Goal: Task Accomplishment & Management: Manage account settings

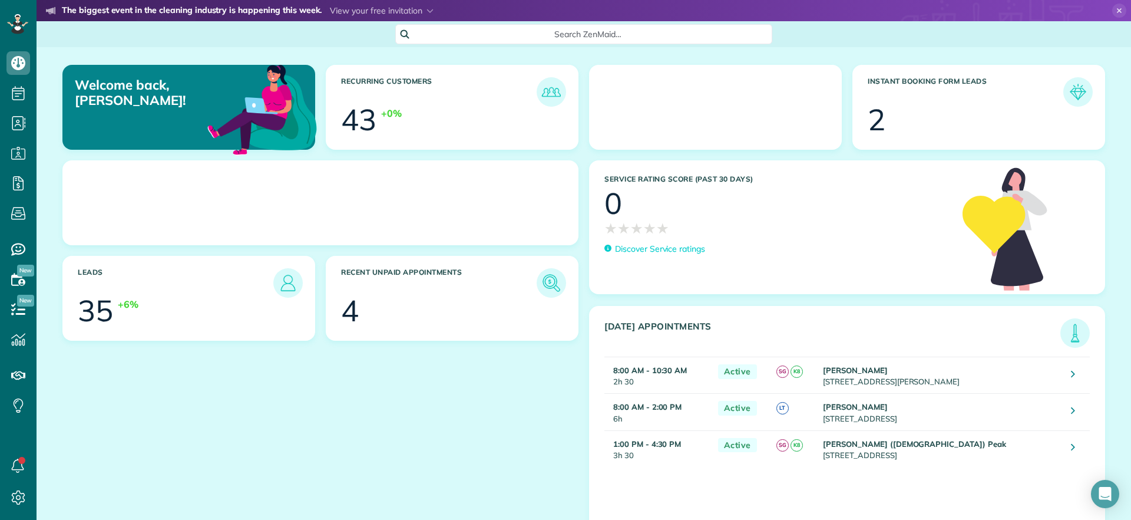
scroll to position [5, 5]
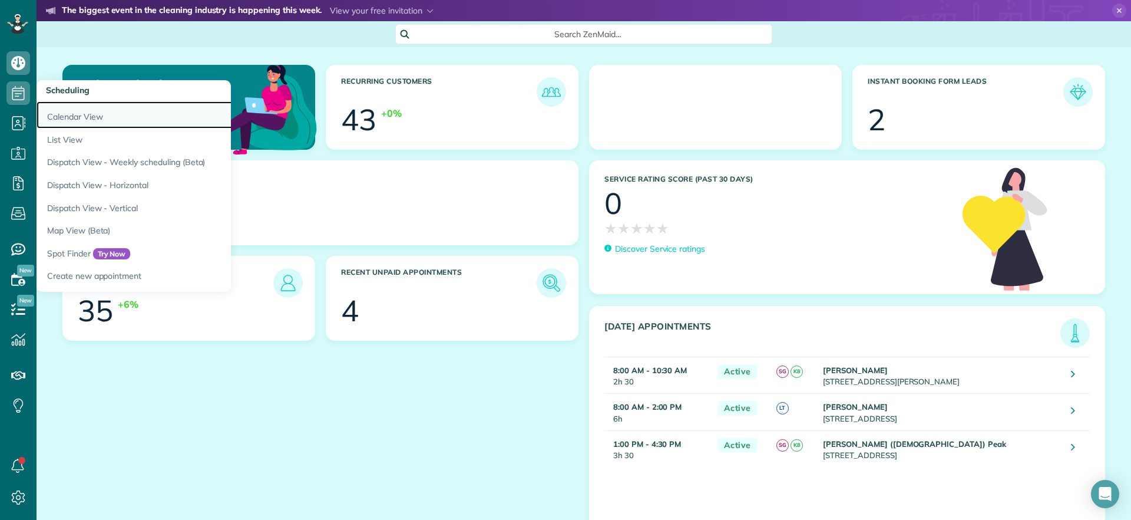
click at [86, 124] on link "Calendar View" at bounding box center [184, 114] width 295 height 27
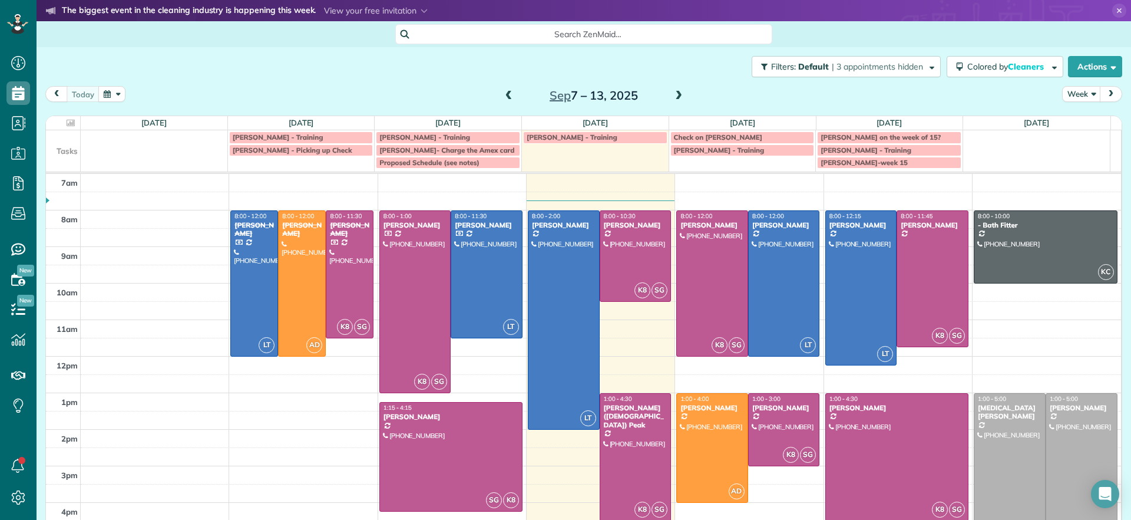
scroll to position [5, 5]
click at [414, 336] on div at bounding box center [415, 302] width 71 height 182
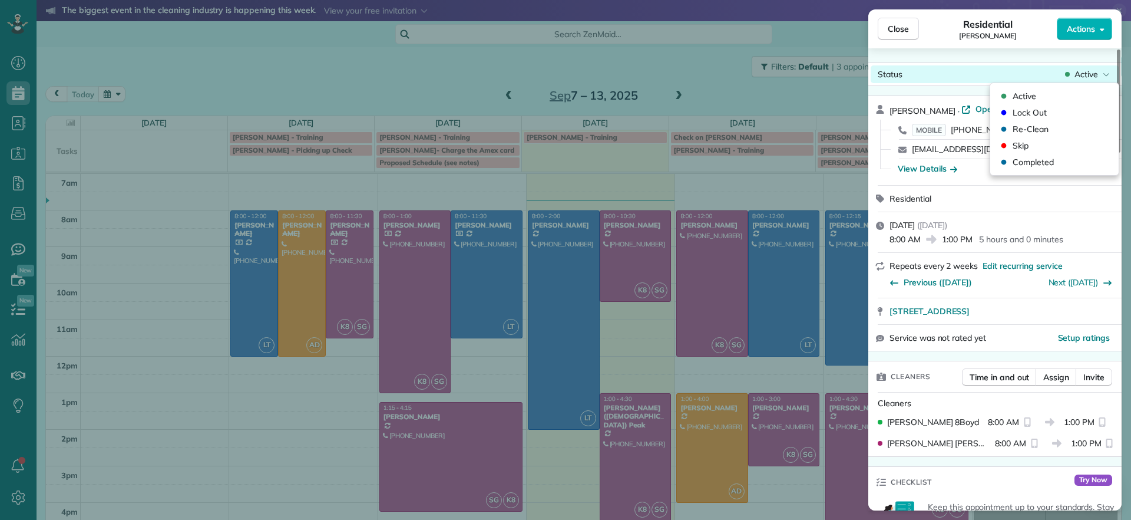
click at [1099, 74] on div "Active" at bounding box center [1088, 74] width 50 height 12
click at [1034, 160] on span "Completed" at bounding box center [1033, 162] width 41 height 12
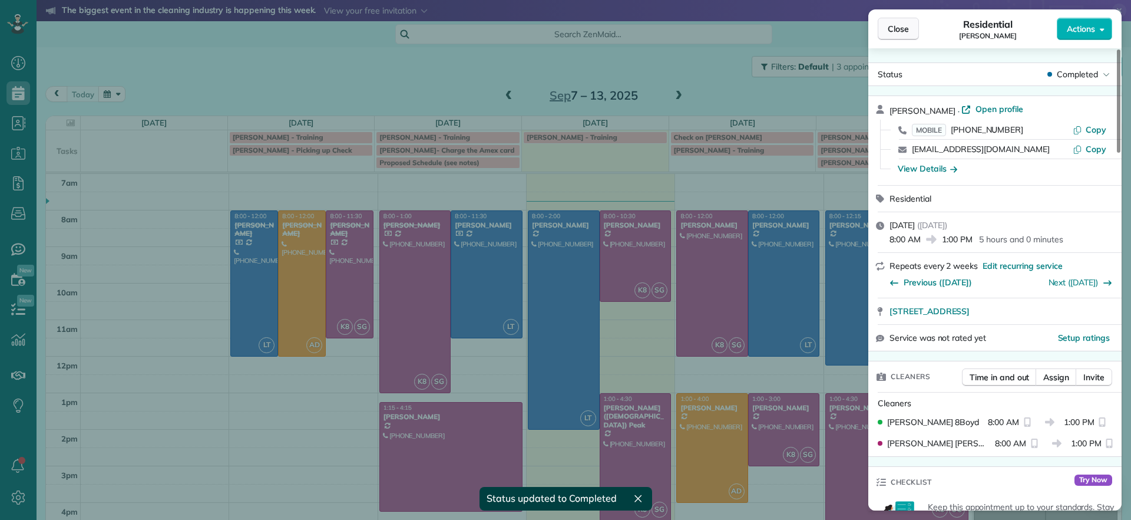
click at [905, 37] on button "Close" at bounding box center [898, 29] width 41 height 22
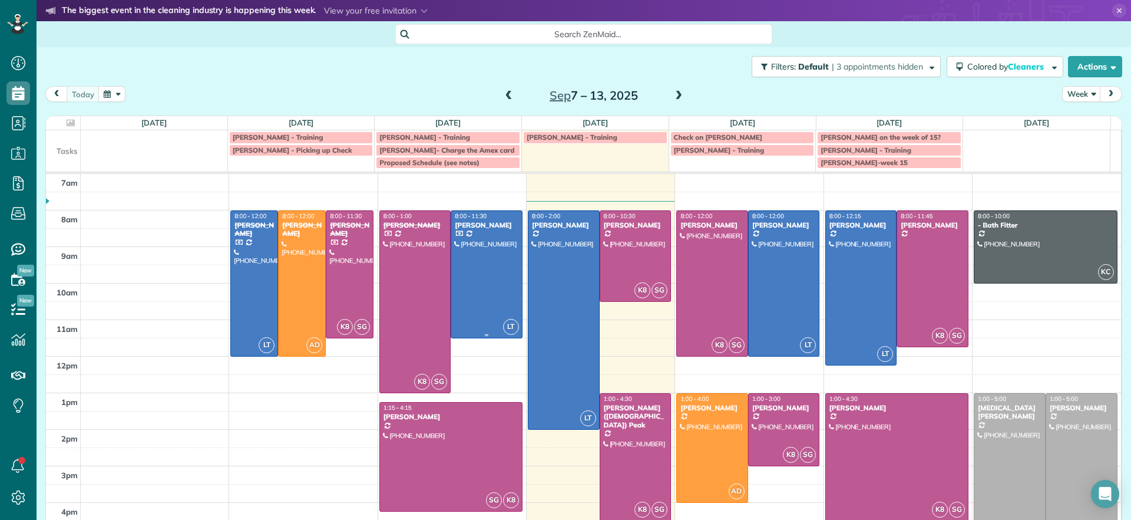
click at [487, 285] on div at bounding box center [486, 274] width 71 height 127
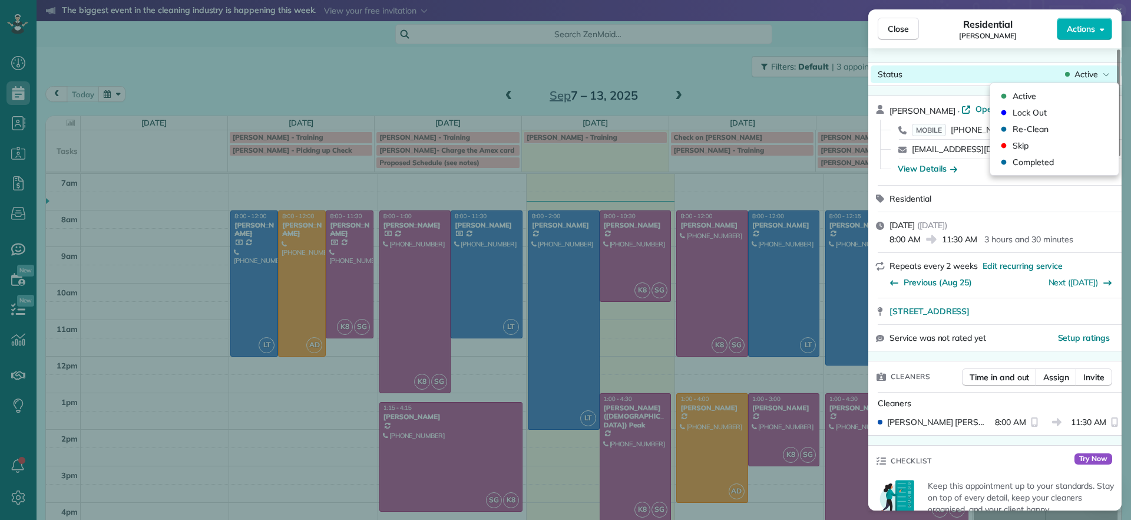
click at [1076, 77] on span "Active" at bounding box center [1087, 74] width 24 height 12
click at [1035, 163] on span "Completed" at bounding box center [1033, 162] width 41 height 12
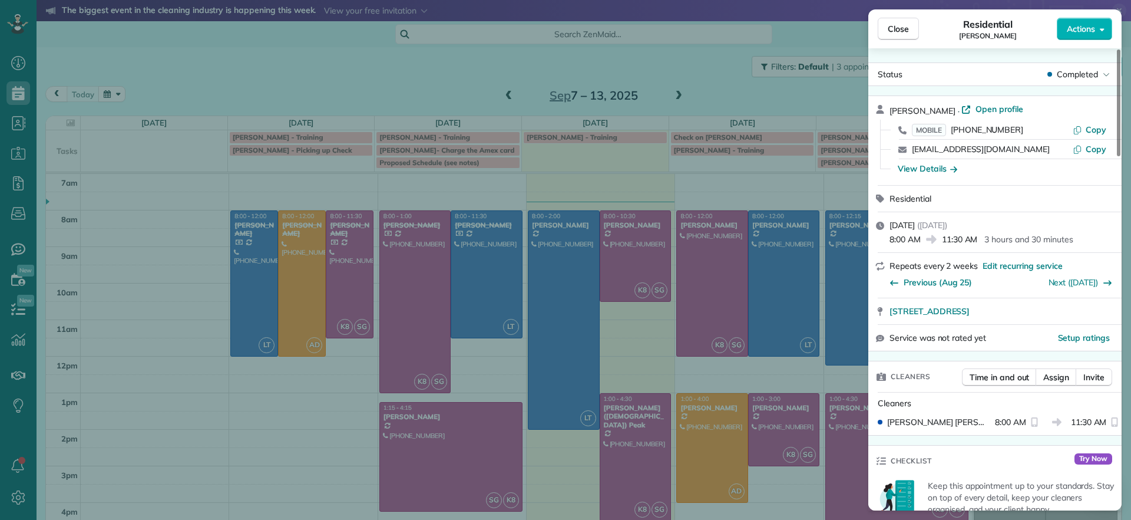
click at [655, 85] on div "Close Residential [PERSON_NAME] Actions Status Completed [PERSON_NAME] · Open p…" at bounding box center [565, 260] width 1131 height 520
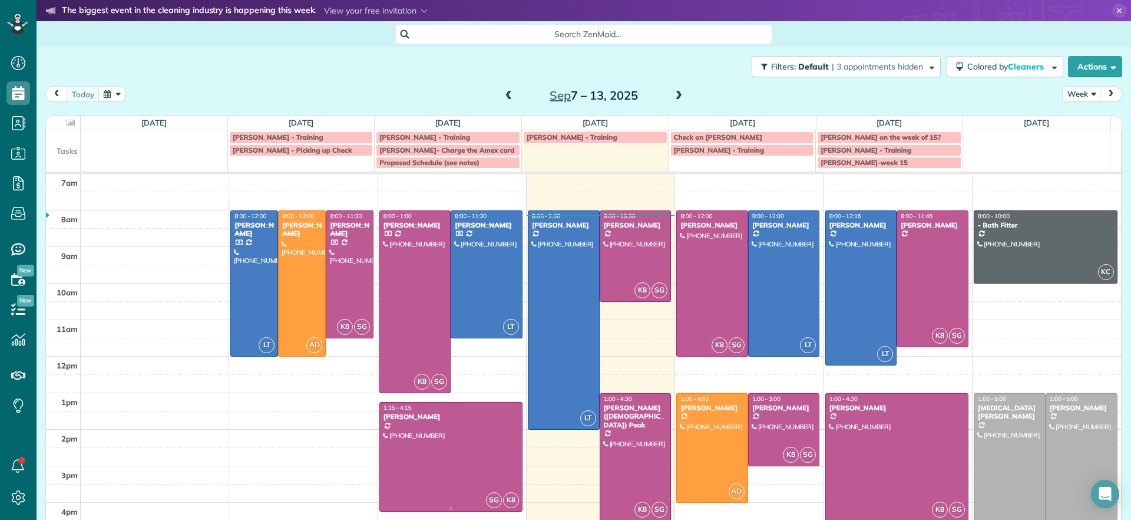
click at [494, 470] on div at bounding box center [451, 456] width 142 height 108
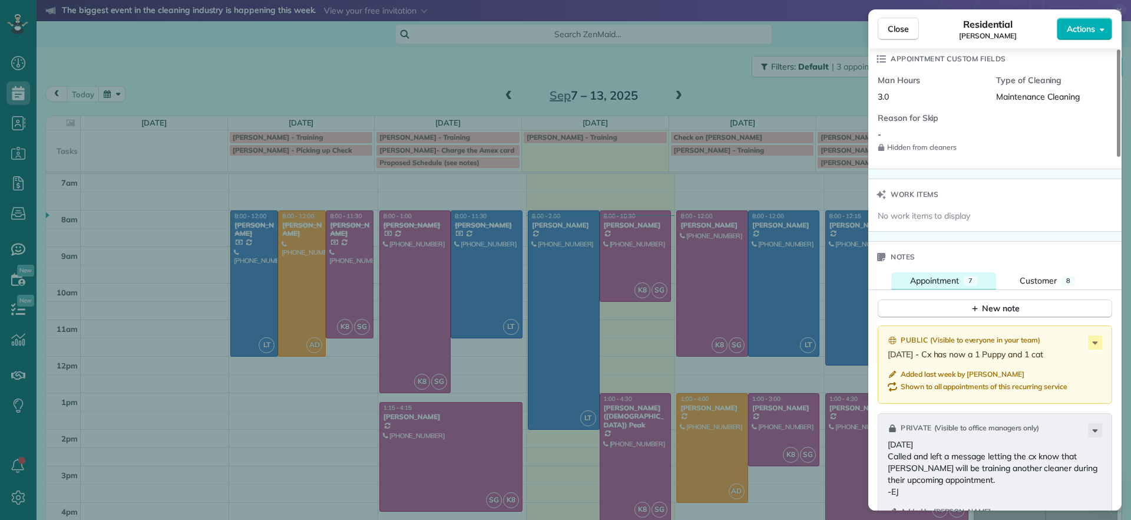
scroll to position [735, 0]
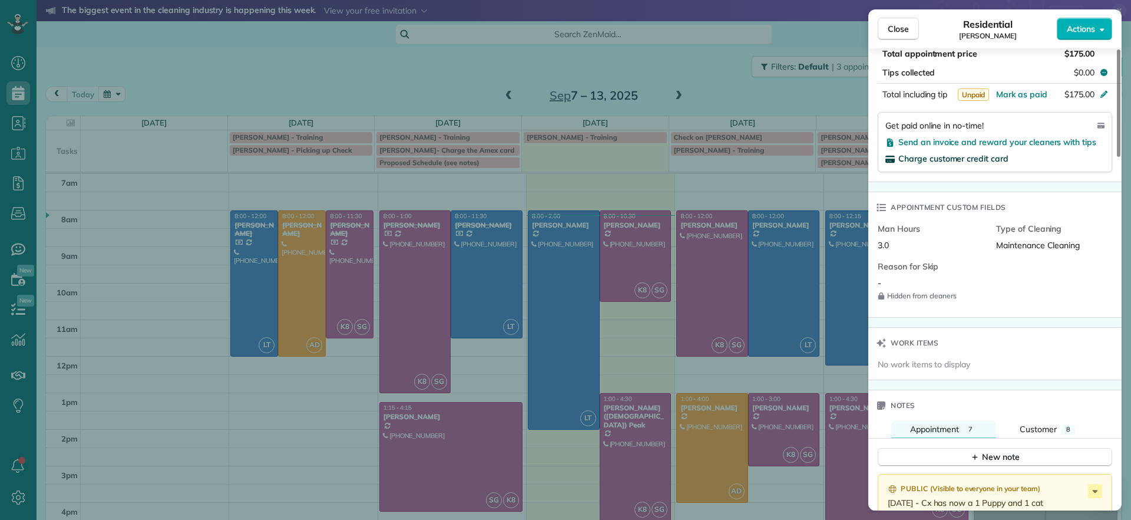
click at [956, 157] on span "Charge customer credit card" at bounding box center [954, 158] width 110 height 11
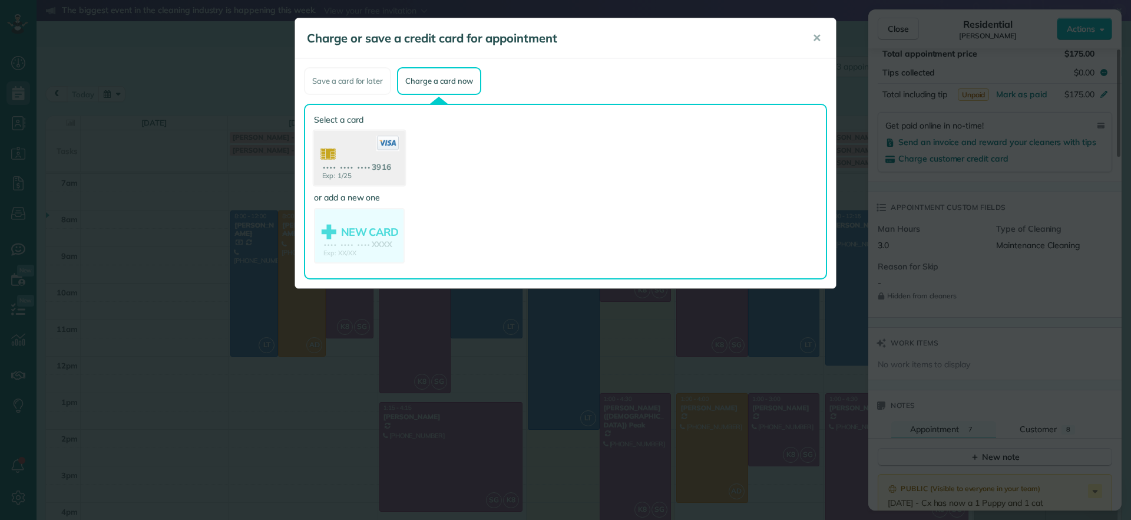
click at [348, 158] on use at bounding box center [359, 159] width 91 height 57
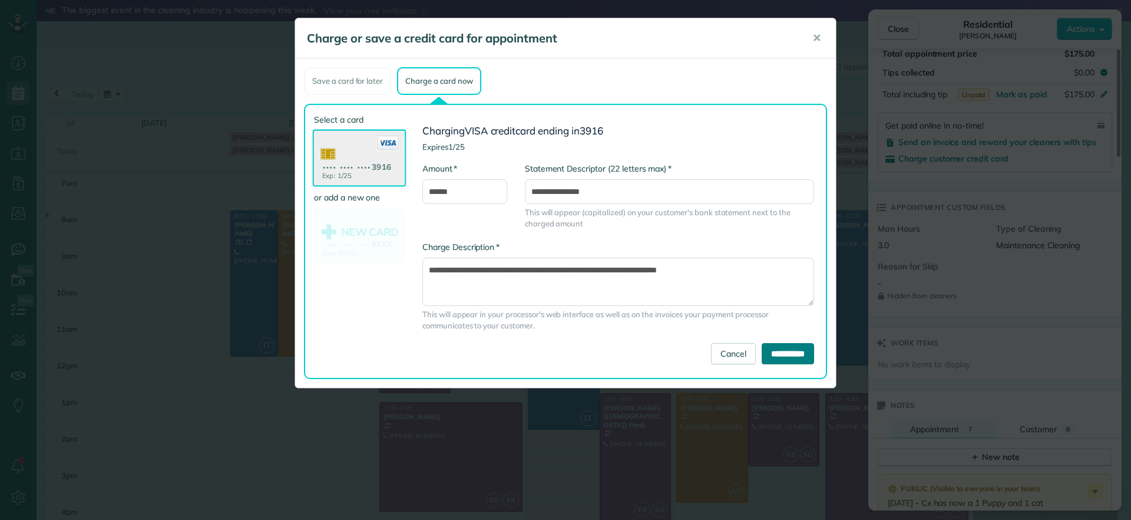
click at [770, 356] on input "**********" at bounding box center [788, 353] width 52 height 21
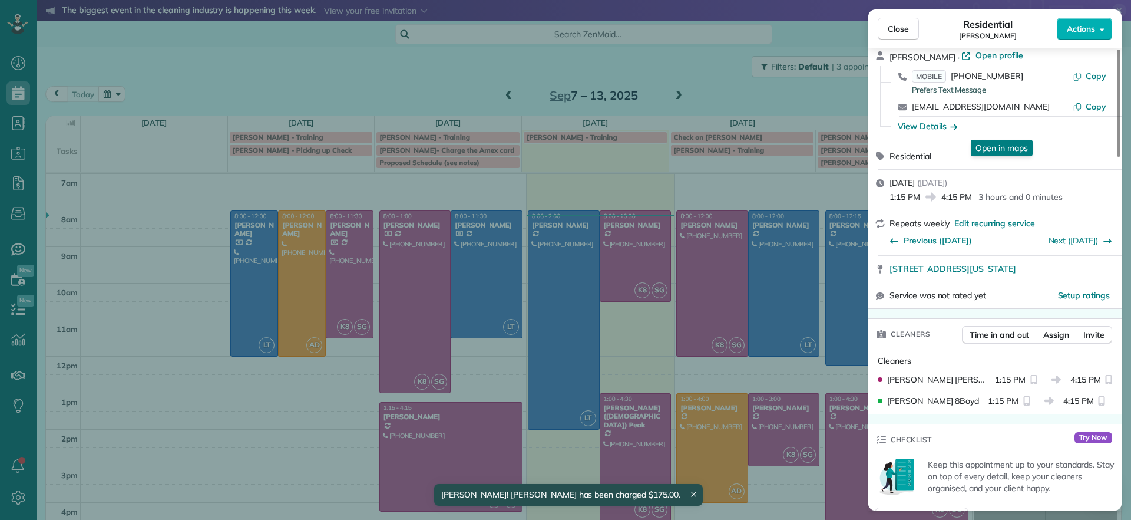
scroll to position [0, 0]
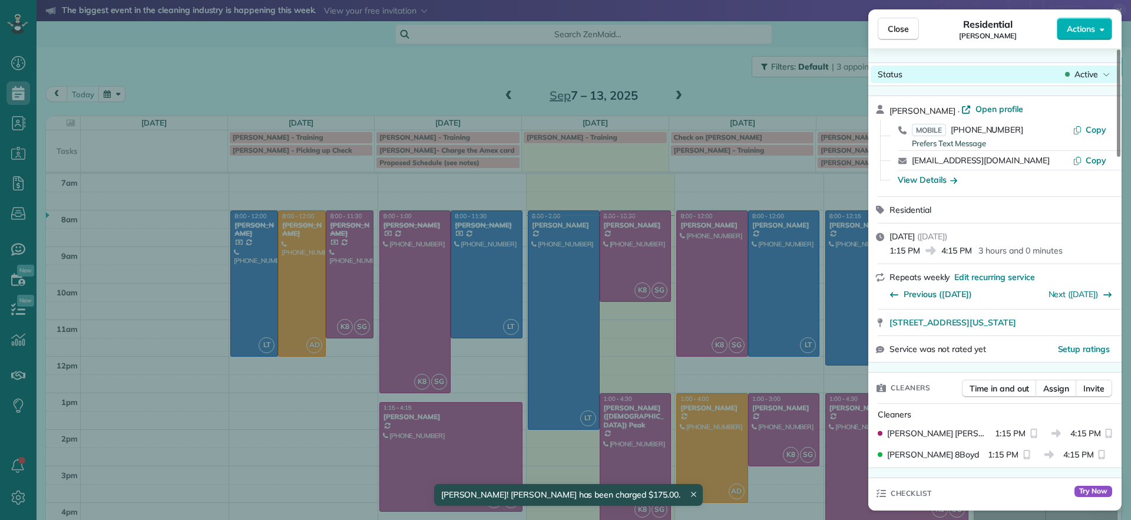
click at [1084, 75] on span "Active" at bounding box center [1087, 74] width 24 height 12
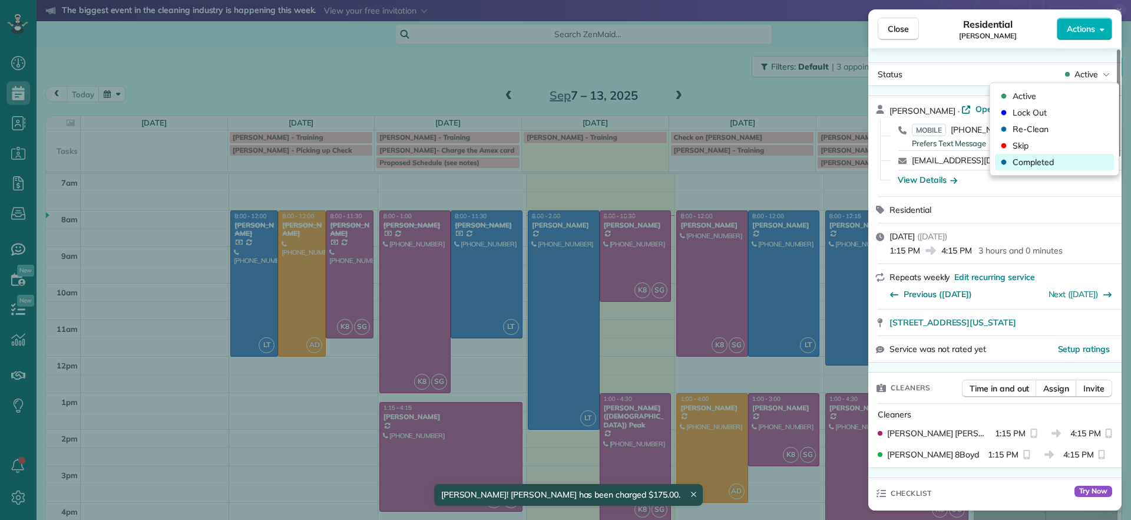
click at [1042, 161] on span "Completed" at bounding box center [1033, 162] width 41 height 12
